Goal: Task Accomplishment & Management: Manage account settings

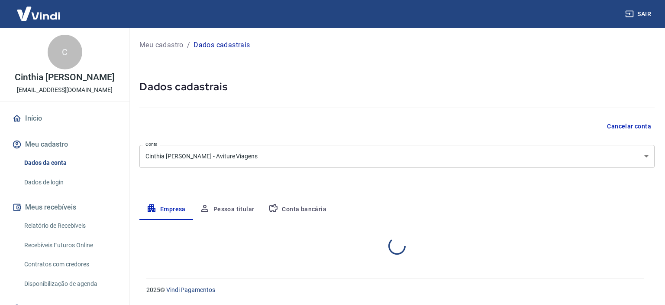
select select "DF"
select select "business"
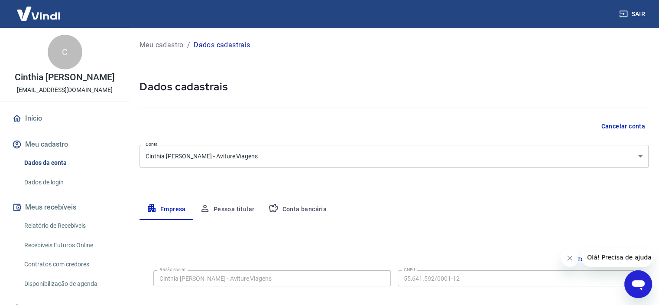
click at [392, 156] on body "Sair C [PERSON_NAME] [EMAIL_ADDRESS][DOMAIN_NAME] Início Meu cadastro Dados da …" at bounding box center [329, 152] width 659 height 305
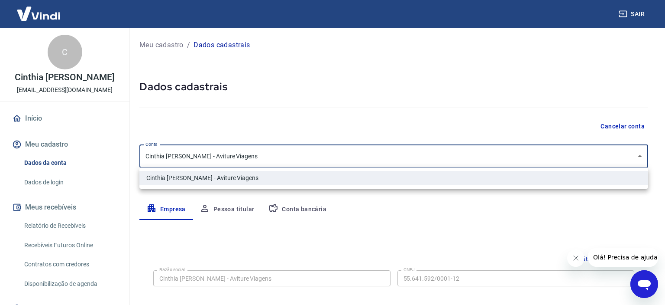
click at [409, 124] on div at bounding box center [332, 152] width 665 height 305
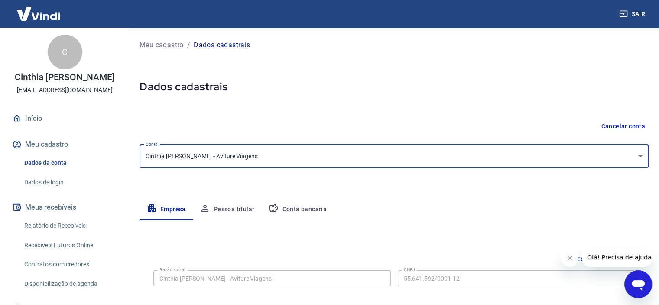
scroll to position [101, 0]
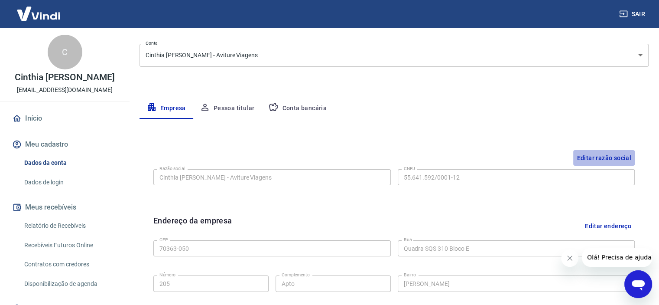
click at [617, 157] on button "Editar razão social" at bounding box center [604, 158] width 62 height 16
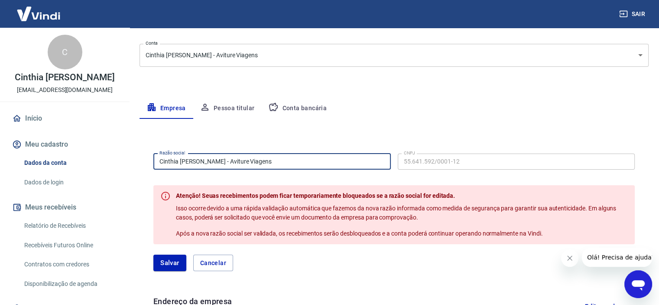
click at [233, 161] on input "Cinthia Helena Rodrigues - Aviture Viagens" at bounding box center [271, 161] width 237 height 16
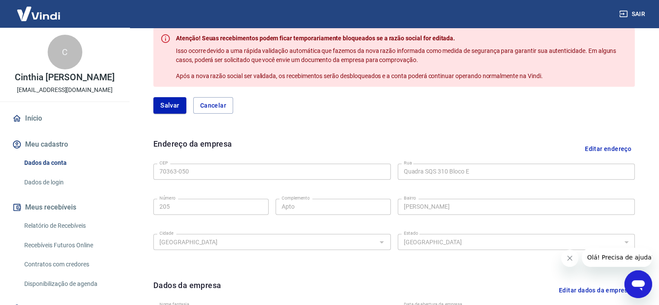
scroll to position [56, 0]
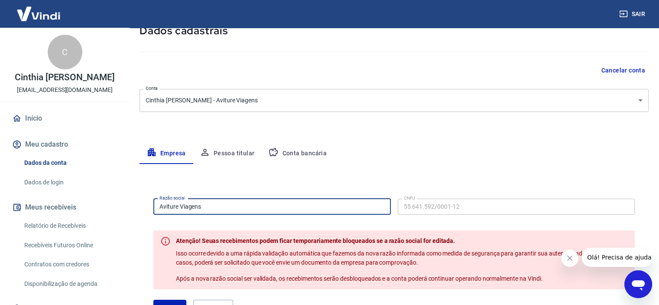
click at [220, 205] on input "Aviture Viagens" at bounding box center [271, 206] width 237 height 16
type input "Aviture Viagens Ltda"
click at [275, 96] on body "Sair C Cinthia Helena Rodrigues avitureviagens@gmail.com Início Meu cadastro Da…" at bounding box center [329, 96] width 659 height 305
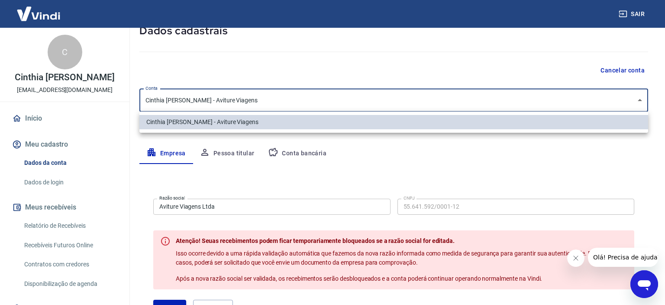
click at [286, 65] on div at bounding box center [332, 152] width 665 height 305
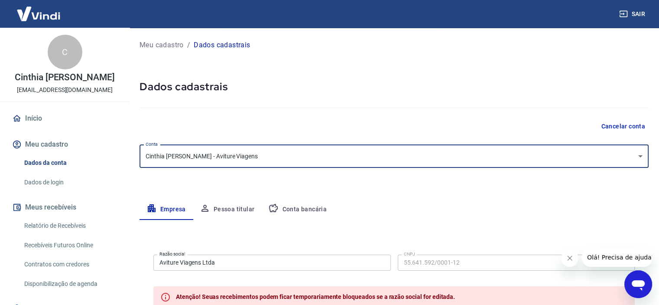
scroll to position [101, 0]
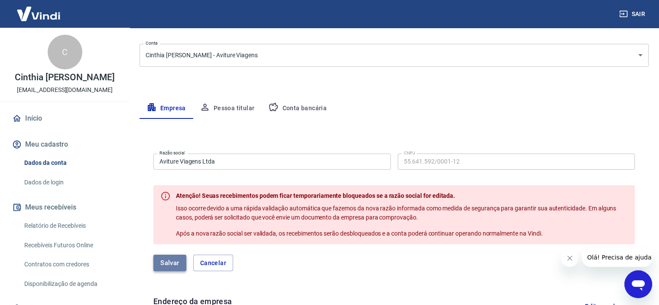
click at [178, 261] on button "Salvar" at bounding box center [169, 262] width 33 height 16
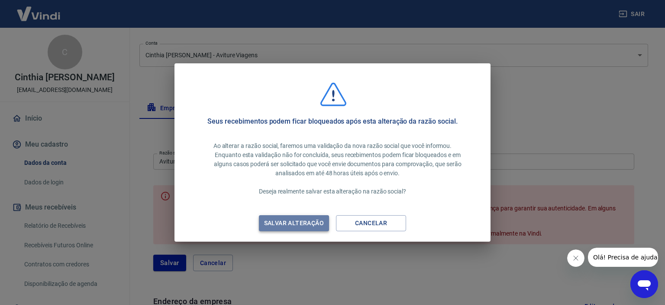
click at [284, 221] on div "Salvar alteração" at bounding box center [294, 222] width 81 height 11
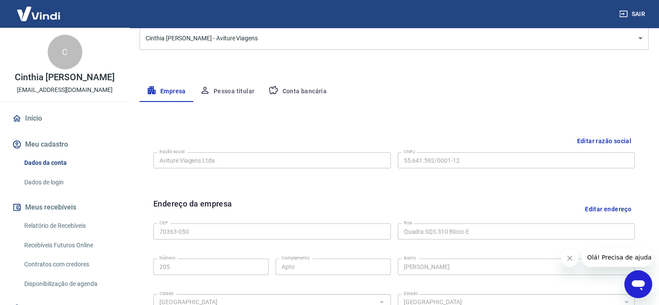
scroll to position [0, 0]
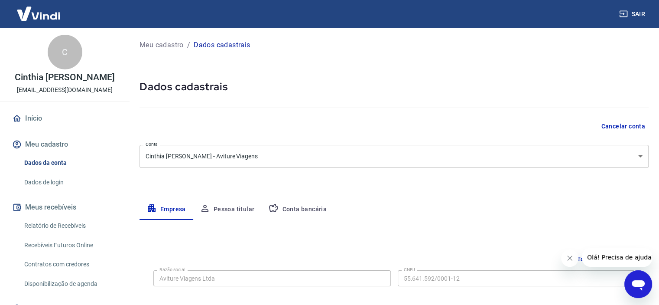
click at [235, 209] on button "Pessoa titular" at bounding box center [227, 209] width 69 height 21
type input "992.820.541-87"
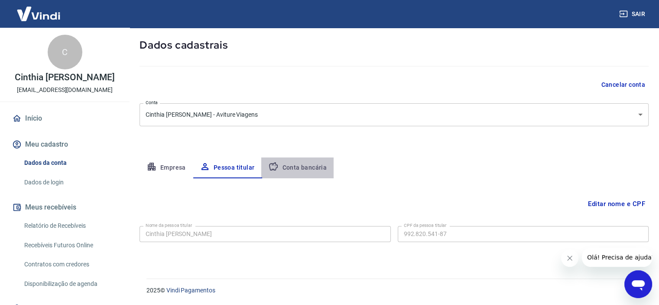
click at [298, 165] on button "Conta bancária" at bounding box center [297, 167] width 72 height 21
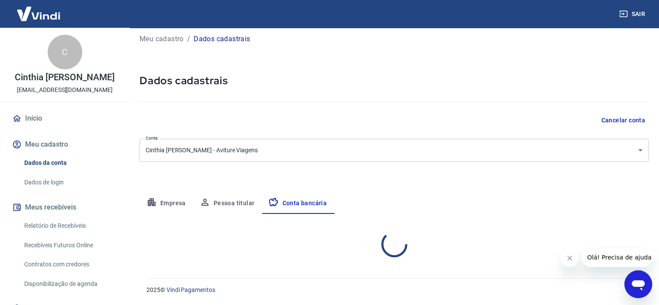
select select "1"
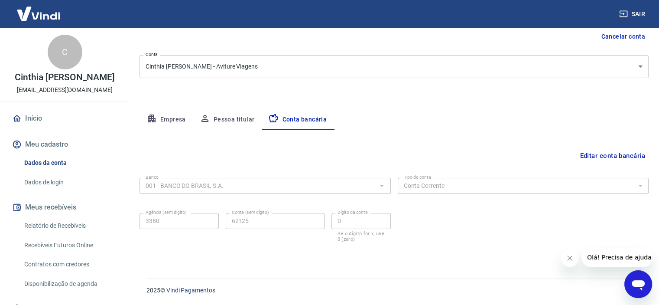
scroll to position [0, 0]
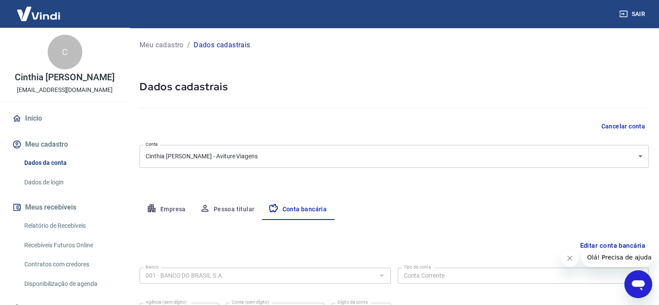
click at [34, 119] on link "Início" at bounding box center [64, 118] width 109 height 19
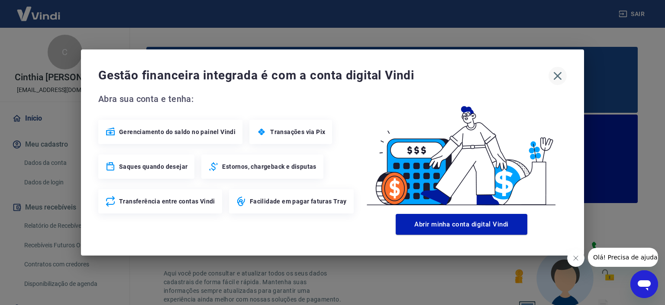
click at [560, 75] on icon "button" at bounding box center [558, 76] width 14 height 14
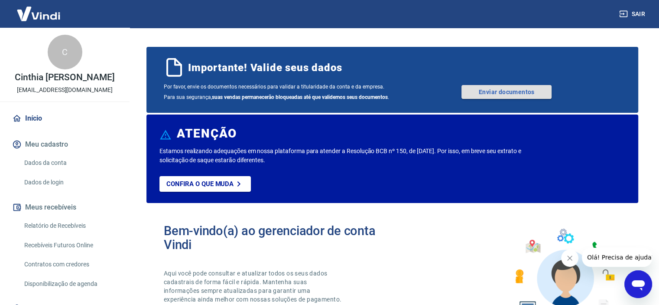
click at [509, 91] on link "Enviar documentos" at bounding box center [506, 92] width 90 height 14
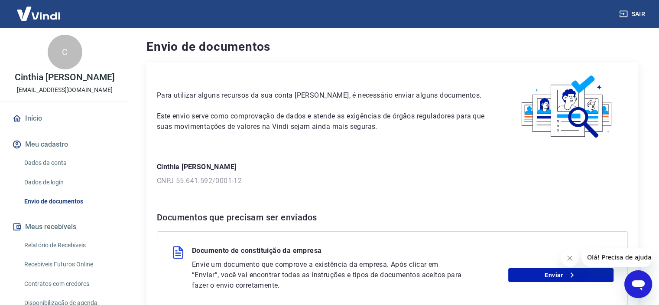
scroll to position [96, 0]
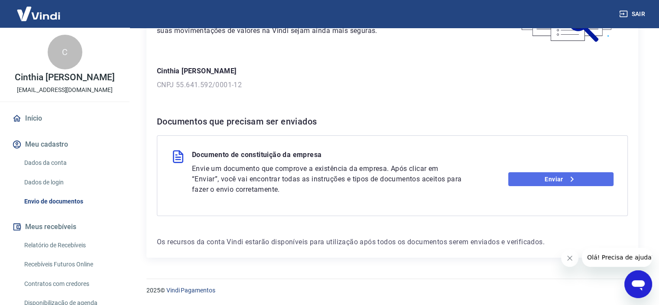
click at [539, 178] on link "Enviar" at bounding box center [560, 179] width 105 height 14
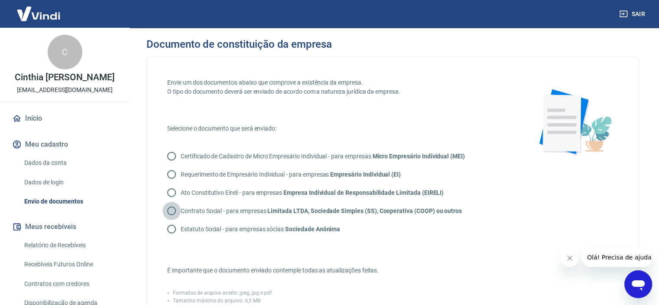
click at [174, 211] on input "Contrato Social - para empresas Limitada LTDA, Sociedade Simples (SS), Cooperat…" at bounding box center [171, 210] width 18 height 18
radio input "true"
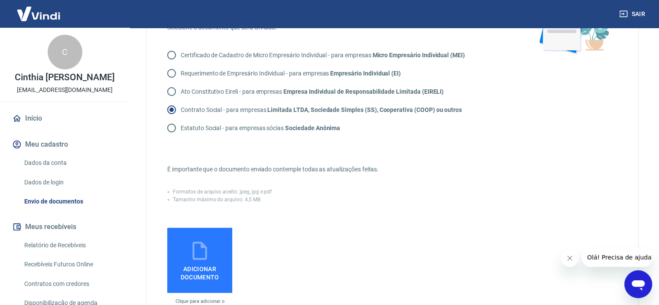
click at [204, 258] on icon at bounding box center [199, 250] width 14 height 18
click at [0, 0] on input "Adicionar documento" at bounding box center [0, 0] width 0 height 0
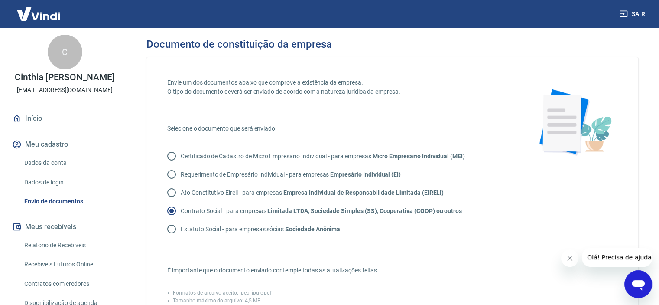
scroll to position [296, 0]
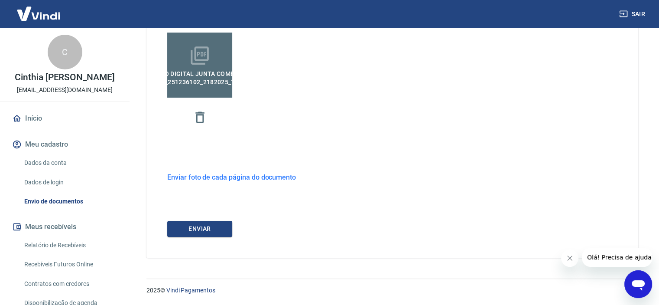
click at [196, 69] on span "Registro Digital Junta Comercial DF PROCESSO_251236102_2182025_154427.pdf" at bounding box center [200, 75] width 140 height 19
click at [0, 0] on input "Registro Digital Junta Comercial DF PROCESSO_251236102_2182025_154427.pdf" at bounding box center [0, 0] width 0 height 0
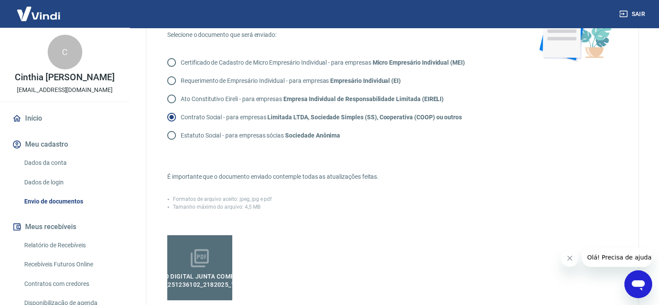
scroll to position [194, 0]
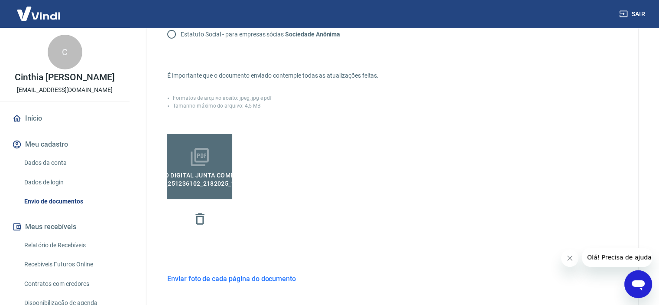
click at [204, 176] on span "Registro Digital Junta Comercial DF PROCESSO_251236102_2182025_154427.pdf" at bounding box center [200, 177] width 140 height 19
click at [0, 0] on input "Registro Digital Junta Comercial DF PROCESSO_251236102_2182025_154427.pdf" at bounding box center [0, 0] width 0 height 0
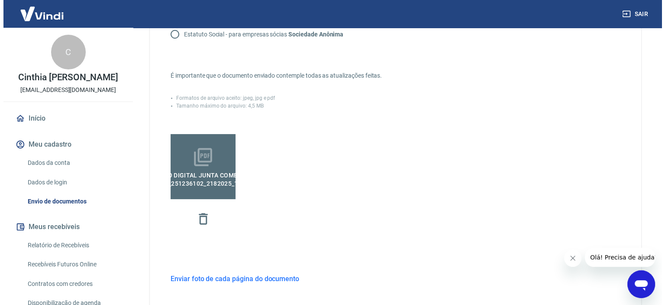
scroll to position [296, 0]
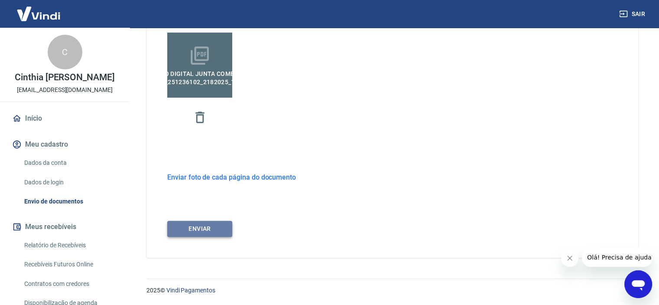
click at [211, 228] on button "ENVIAR" at bounding box center [199, 228] width 65 height 16
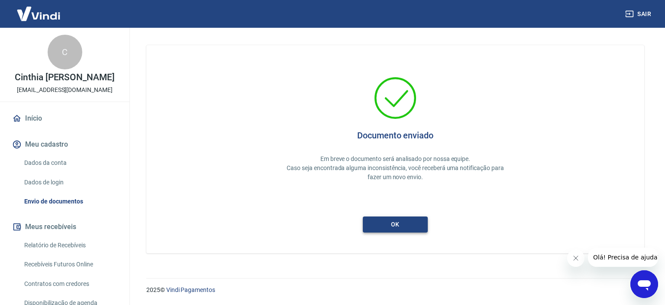
click at [389, 227] on button "ok" at bounding box center [395, 224] width 65 height 16
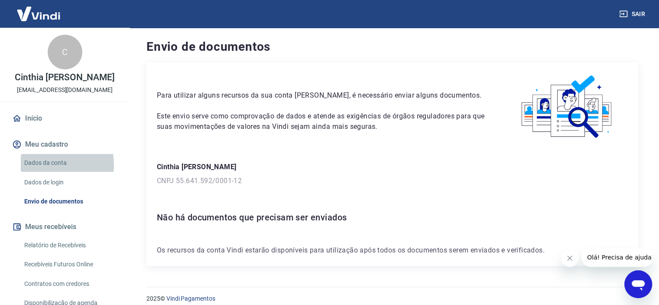
click at [48, 165] on link "Dados da conta" at bounding box center [70, 163] width 98 height 18
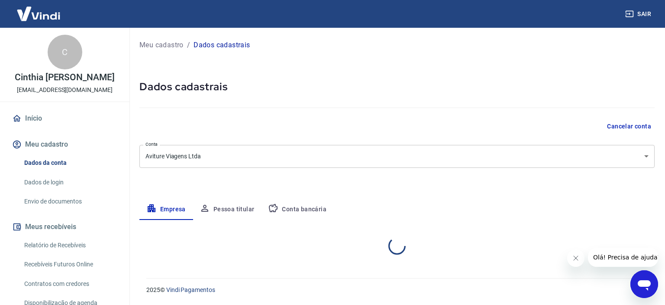
select select "DF"
select select "business"
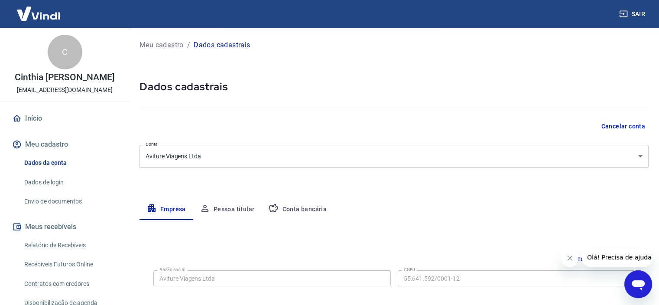
click at [634, 15] on button "Sair" at bounding box center [632, 14] width 31 height 16
